Goal: Task Accomplishment & Management: Manage account settings

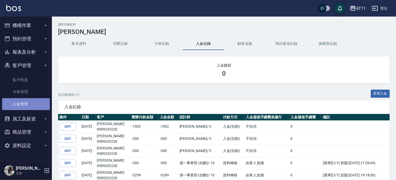
click at [15, 106] on link "入金管理" at bounding box center [26, 104] width 48 height 12
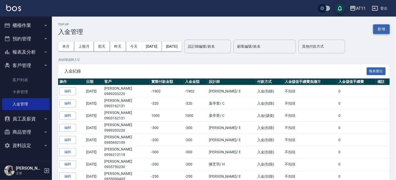
click at [378, 32] on button "新增" at bounding box center [381, 29] width 17 height 10
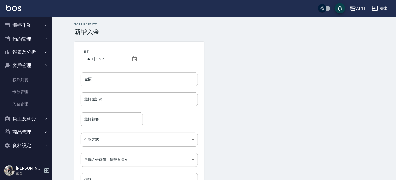
click at [107, 81] on input "金額" at bounding box center [139, 79] width 117 height 14
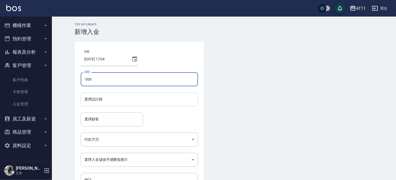
type input "-300"
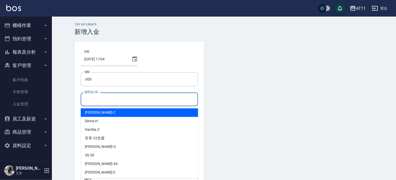
click at [113, 100] on input "選擇設計師" at bounding box center [139, 99] width 113 height 9
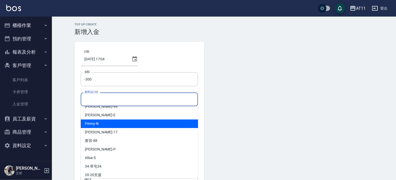
scroll to position [60, 0]
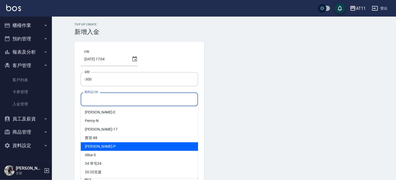
click at [111, 147] on div "Park -P" at bounding box center [139, 147] width 117 height 9
type input "Park-P"
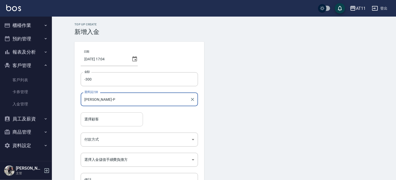
click at [102, 121] on input "選擇顧客" at bounding box center [112, 119] width 58 height 9
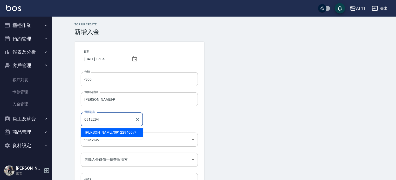
click at [107, 133] on span "簡仲毅 / 0912294007 /" at bounding box center [112, 132] width 62 height 9
type input "簡仲毅/0912294007/"
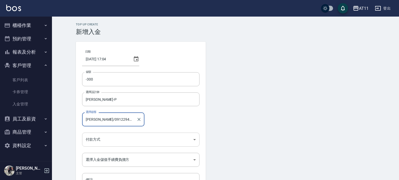
click at [107, 137] on body "AT11 登出 櫃檯作業 打帳單 帳單列表 現金收支登錄 材料自購登錄 每日結帳 排班表 現場電腦打卡 掃碼打卡 預約管理 預約管理 單日預約紀錄 單週預約紀…" at bounding box center [199, 107] width 399 height 215
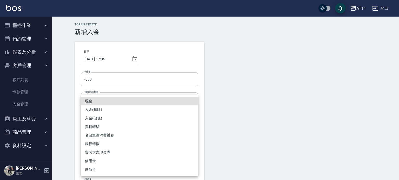
click at [118, 109] on li "入金(扣除)" at bounding box center [139, 110] width 117 height 9
type input "入金(扣除)"
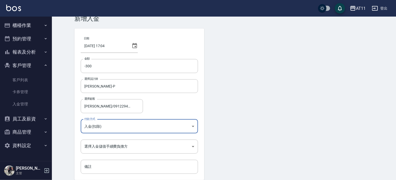
scroll to position [35, 0]
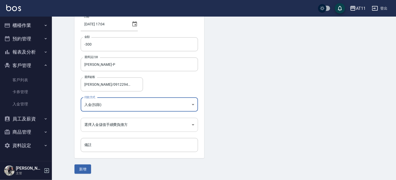
click at [111, 128] on body "AT11 登出 櫃檯作業 打帳單 帳單列表 現金收支登錄 材料自購登錄 每日結帳 排班表 現場電腦打卡 掃碼打卡 預約管理 預約管理 單日預約紀錄 單週預約紀…" at bounding box center [198, 72] width 396 height 215
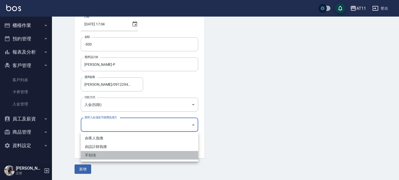
click at [107, 157] on li "不扣項" at bounding box center [139, 155] width 117 height 9
type input "WITHOUTHANDLINGFEE"
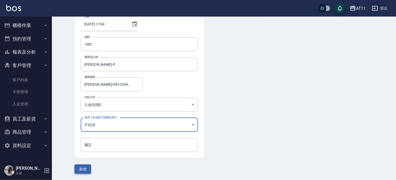
click at [76, 170] on button "新增" at bounding box center [83, 170] width 17 height 10
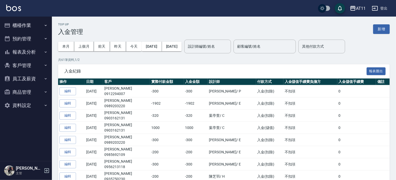
click at [22, 61] on button "客戶管理" at bounding box center [26, 65] width 48 height 13
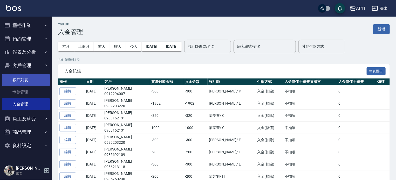
click at [26, 84] on link "客戶列表" at bounding box center [26, 80] width 48 height 12
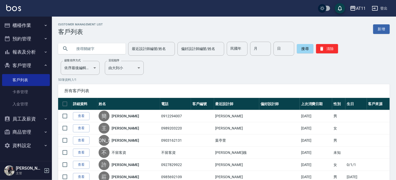
click at [83, 44] on input "text" at bounding box center [97, 49] width 49 height 14
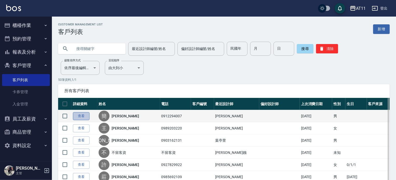
click at [83, 117] on link "查看" at bounding box center [81, 116] width 17 height 8
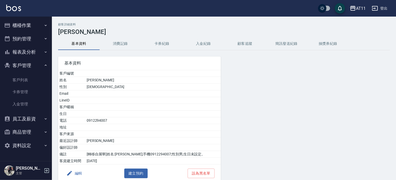
click at [207, 45] on button "入金紀錄" at bounding box center [204, 44] width 42 height 12
